Goal: Transaction & Acquisition: Purchase product/service

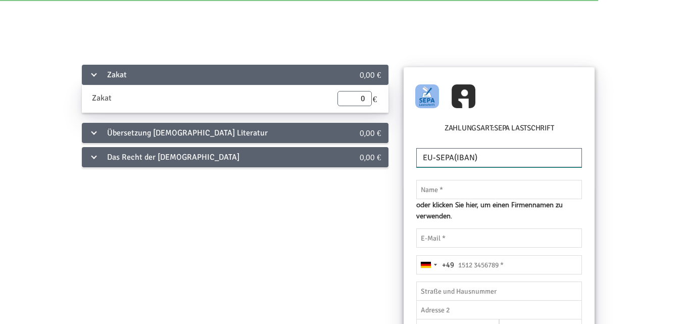
click at [475, 157] on select "EU-SEPA(IBAN) UnitedStates(ACH) UnitedKingdom(BACS) [GEOGRAPHIC_DATA](BECS) [GE…" at bounding box center [499, 157] width 166 height 19
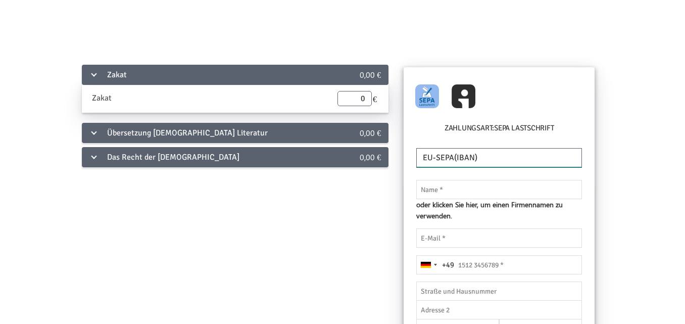
click at [473, 162] on select "EU-SEPA(IBAN) UnitedStates(ACH) UnitedKingdom(BACS) [GEOGRAPHIC_DATA](BECS) [GE…" at bounding box center [499, 157] width 166 height 19
click at [448, 190] on input "text" at bounding box center [499, 189] width 166 height 19
click at [90, 158] on div "Das Recht der [DEMOGRAPHIC_DATA]" at bounding box center [203, 157] width 242 height 20
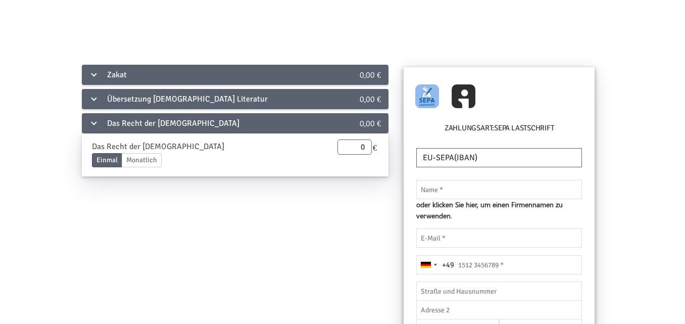
click at [169, 243] on div "Zakat 0,00 € Zakat Enddatum [DATE] Bitte gib ein korrektes Datum an 0 € Überset…" at bounding box center [343, 292] width 644 height 458
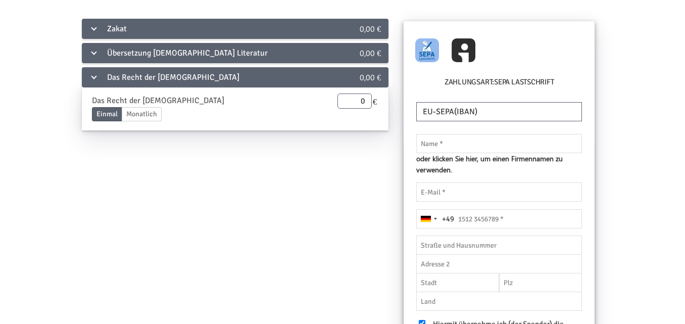
scroll to position [31, 0]
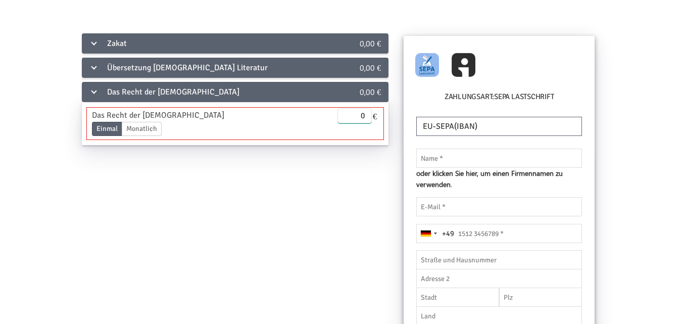
click at [348, 114] on input "0" at bounding box center [354, 115] width 34 height 15
click at [425, 62] on img at bounding box center [427, 65] width 24 height 24
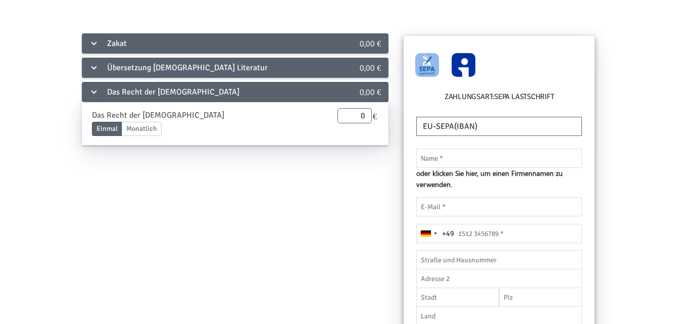
click at [458, 60] on img at bounding box center [464, 65] width 24 height 24
radio input "true"
click at [430, 67] on img at bounding box center [427, 65] width 24 height 24
radio input "true"
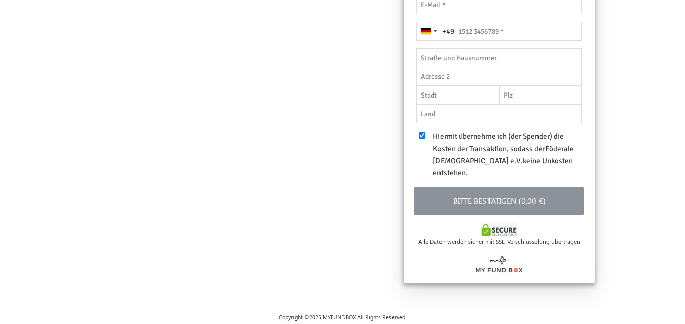
scroll to position [183, 0]
